Goal: Complete application form

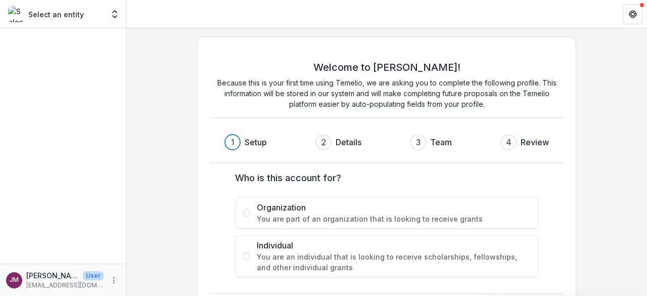
scroll to position [41, 0]
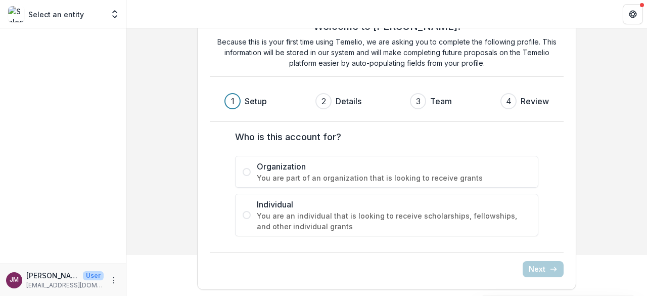
click at [285, 174] on span "You are part of an organization that is looking to receive grants" at bounding box center [394, 177] width 274 height 11
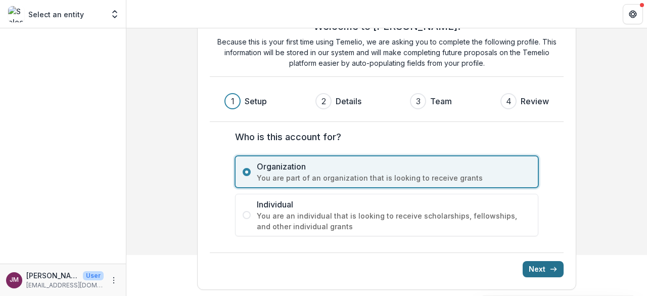
click at [537, 263] on button "Next" at bounding box center [542, 269] width 41 height 16
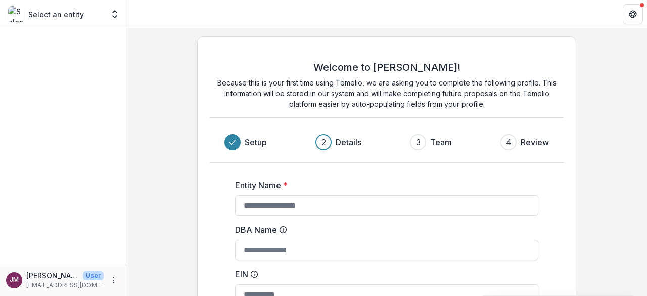
scroll to position [120, 0]
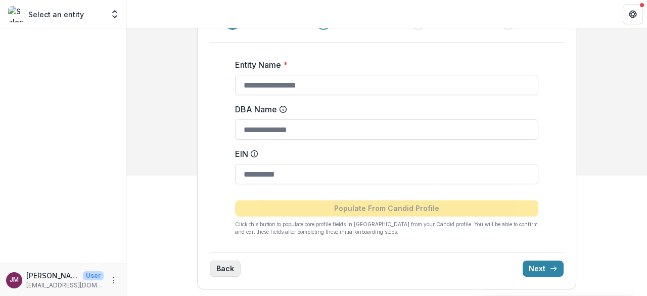
click at [225, 265] on button "Back" at bounding box center [225, 268] width 31 height 16
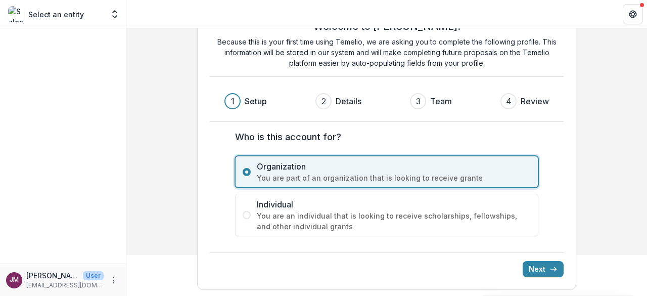
click at [268, 214] on span "You are an individual that is looking to receive scholarships, fellowships, and…" at bounding box center [394, 220] width 274 height 21
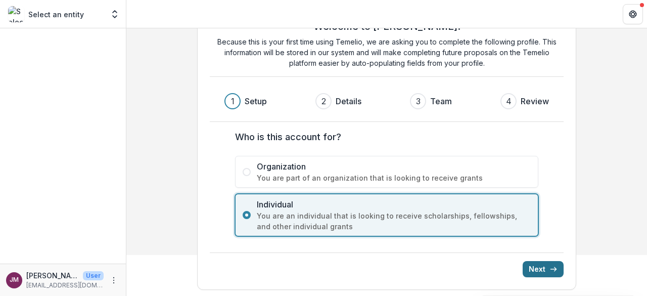
click at [539, 267] on button "Next" at bounding box center [542, 269] width 41 height 16
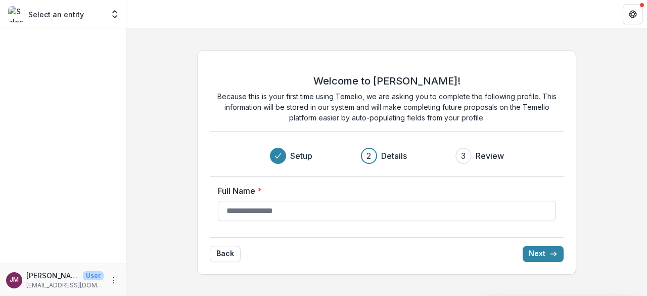
click at [327, 211] on input "Full Name *" at bounding box center [386, 211] width 337 height 20
type input "**********"
click at [504, 263] on div "**********" at bounding box center [386, 162] width 379 height 224
click at [547, 256] on button "Next" at bounding box center [542, 254] width 41 height 16
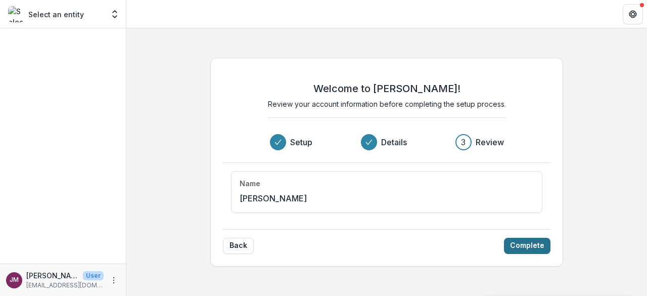
click at [526, 250] on button "Complete" at bounding box center [527, 245] width 46 height 16
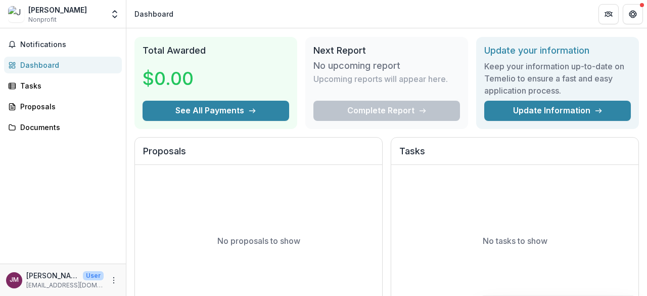
scroll to position [26, 0]
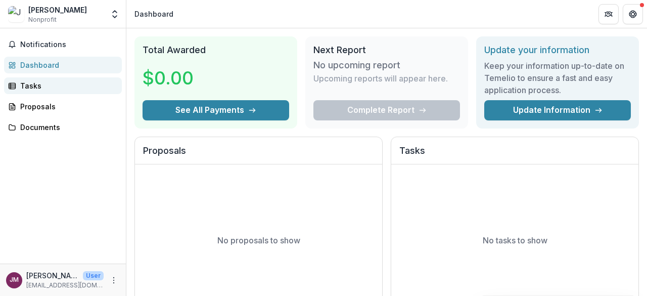
drag, startPoint x: 64, startPoint y: 85, endPoint x: 32, endPoint y: 90, distance: 32.2
click at [32, 90] on div "Tasks" at bounding box center [66, 85] width 93 height 11
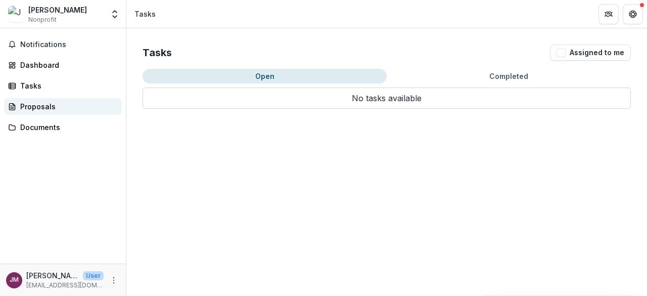
click at [23, 103] on div "Proposals" at bounding box center [66, 106] width 93 height 11
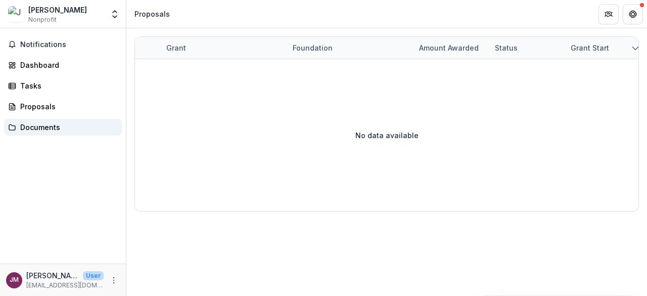
click at [25, 128] on div "Documents" at bounding box center [66, 127] width 93 height 11
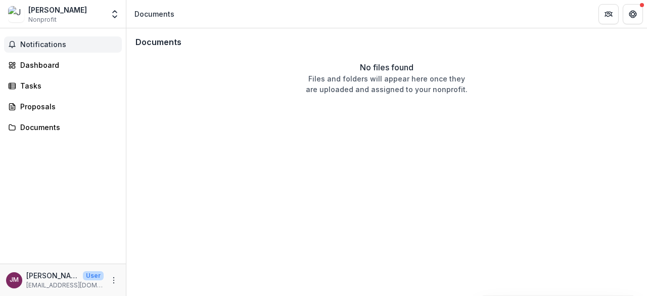
click at [39, 43] on span "Notifications" at bounding box center [69, 44] width 98 height 9
click at [52, 14] on div "[PERSON_NAME]" at bounding box center [57, 10] width 59 height 11
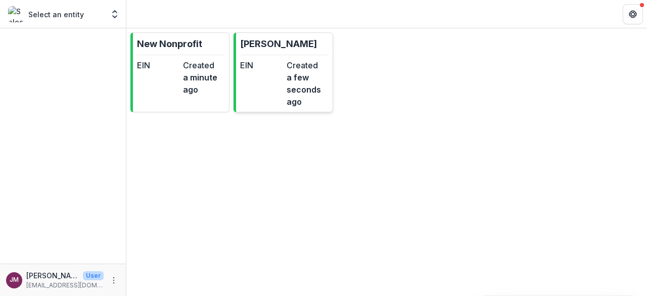
drag, startPoint x: 266, startPoint y: 105, endPoint x: 248, endPoint y: 72, distance: 37.8
click at [248, 72] on div "EIN" at bounding box center [261, 83] width 42 height 49
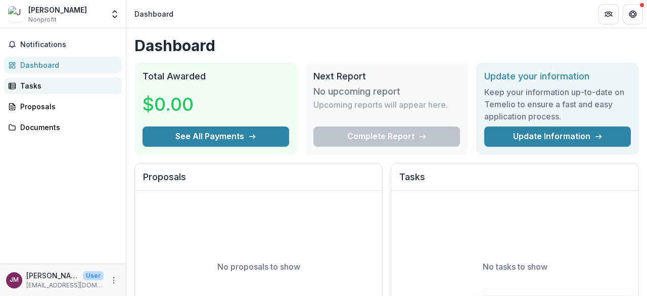
click at [20, 93] on link "Tasks" at bounding box center [63, 85] width 118 height 17
